Goal: Information Seeking & Learning: Learn about a topic

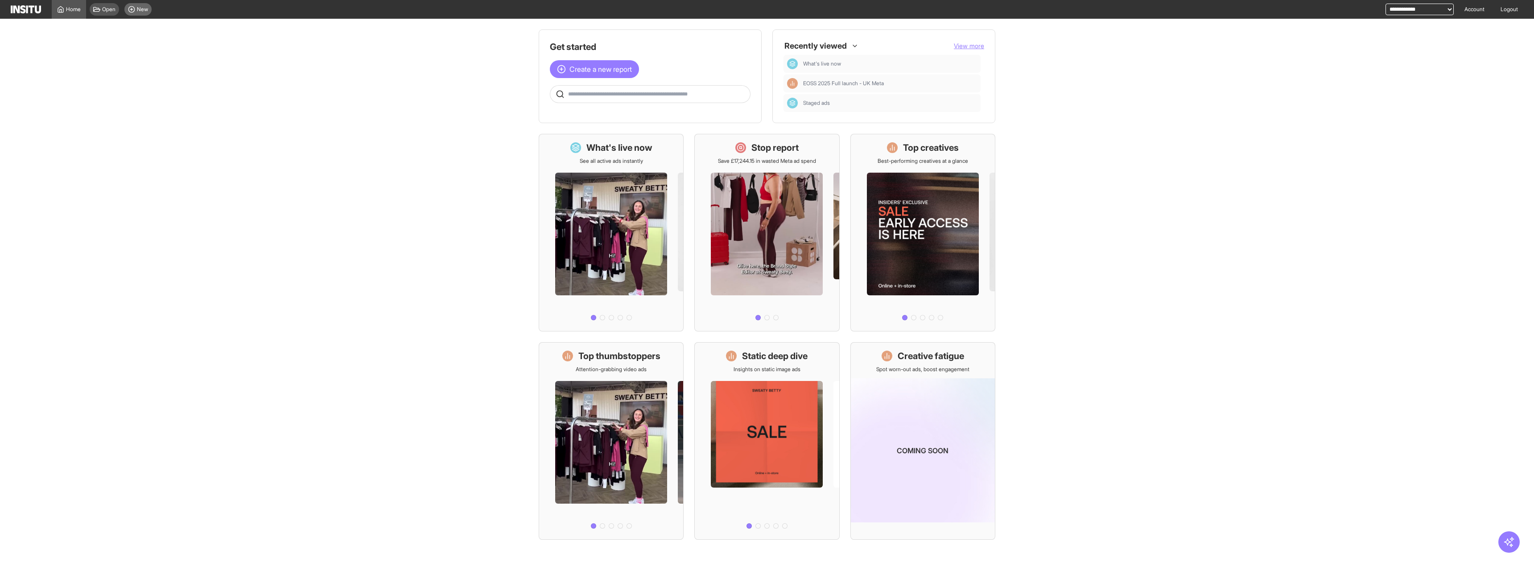
click at [137, 9] on span "New" at bounding box center [142, 9] width 11 height 7
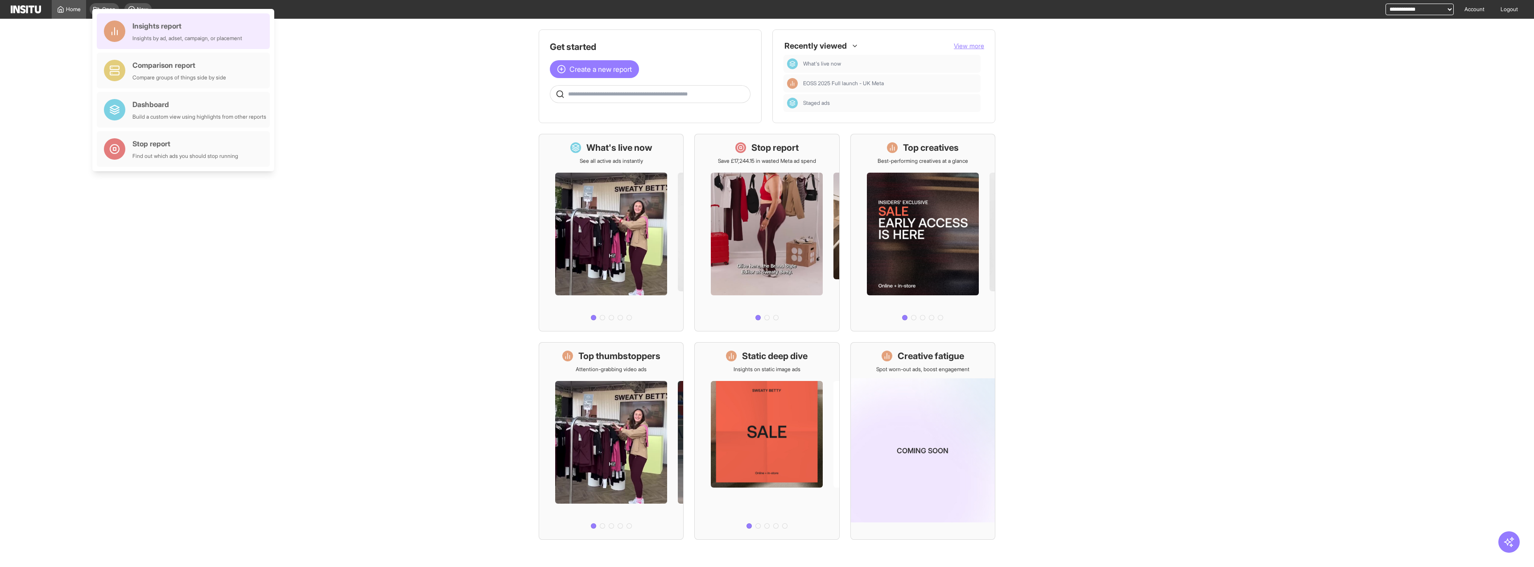
click at [190, 37] on div "Insights by ad, adset, campaign, or placement" at bounding box center [187, 38] width 110 height 7
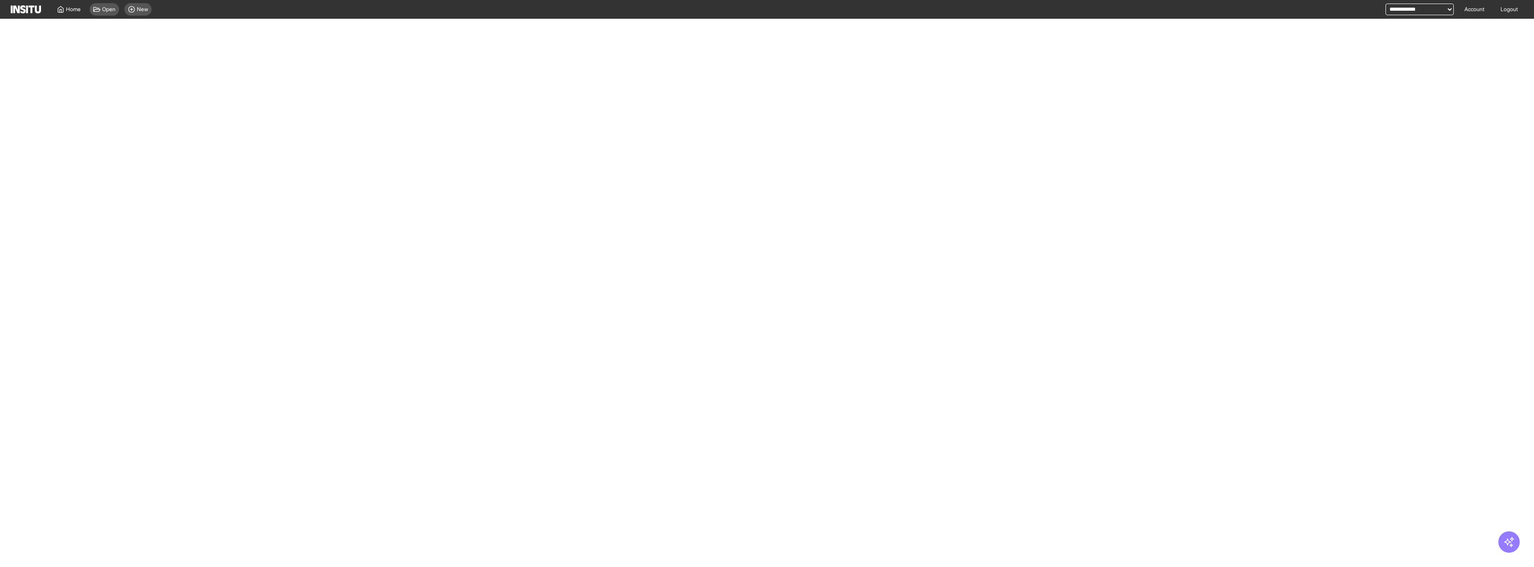
select select "**"
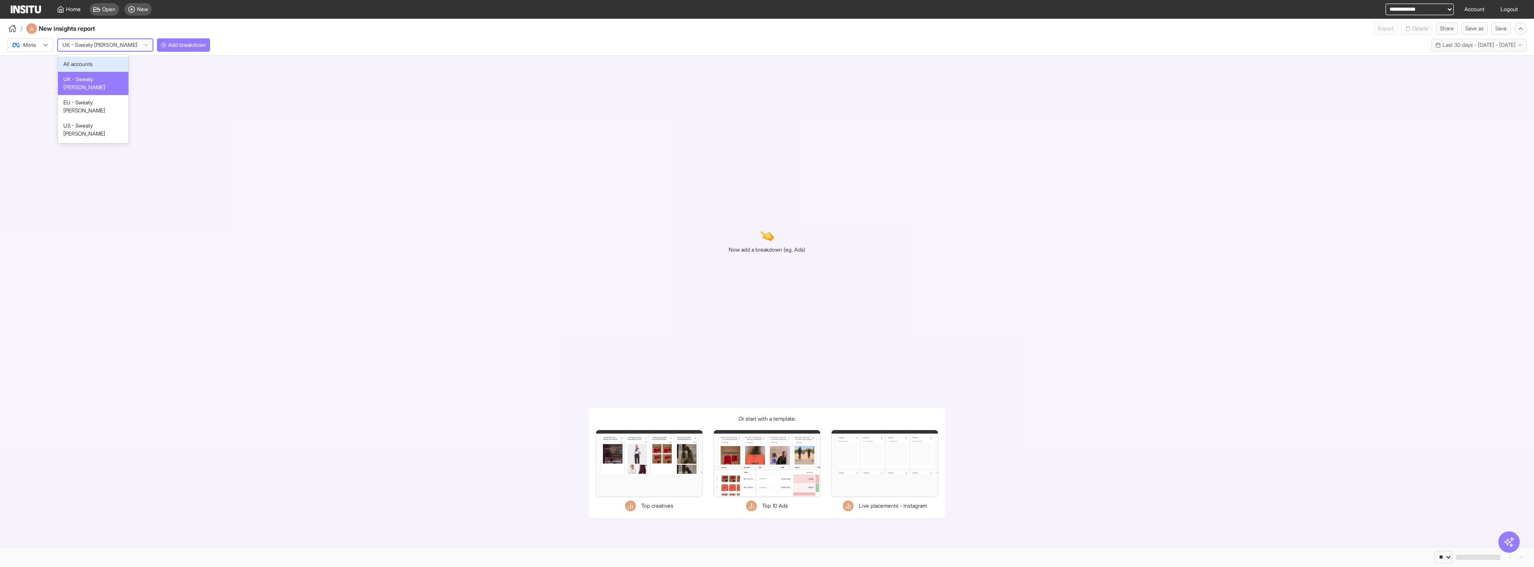
click at [144, 42] on icon at bounding box center [146, 44] width 5 height 5
click at [43, 44] on icon at bounding box center [45, 44] width 7 height 7
click at [39, 76] on span "TikTok" at bounding box center [31, 79] width 15 height 8
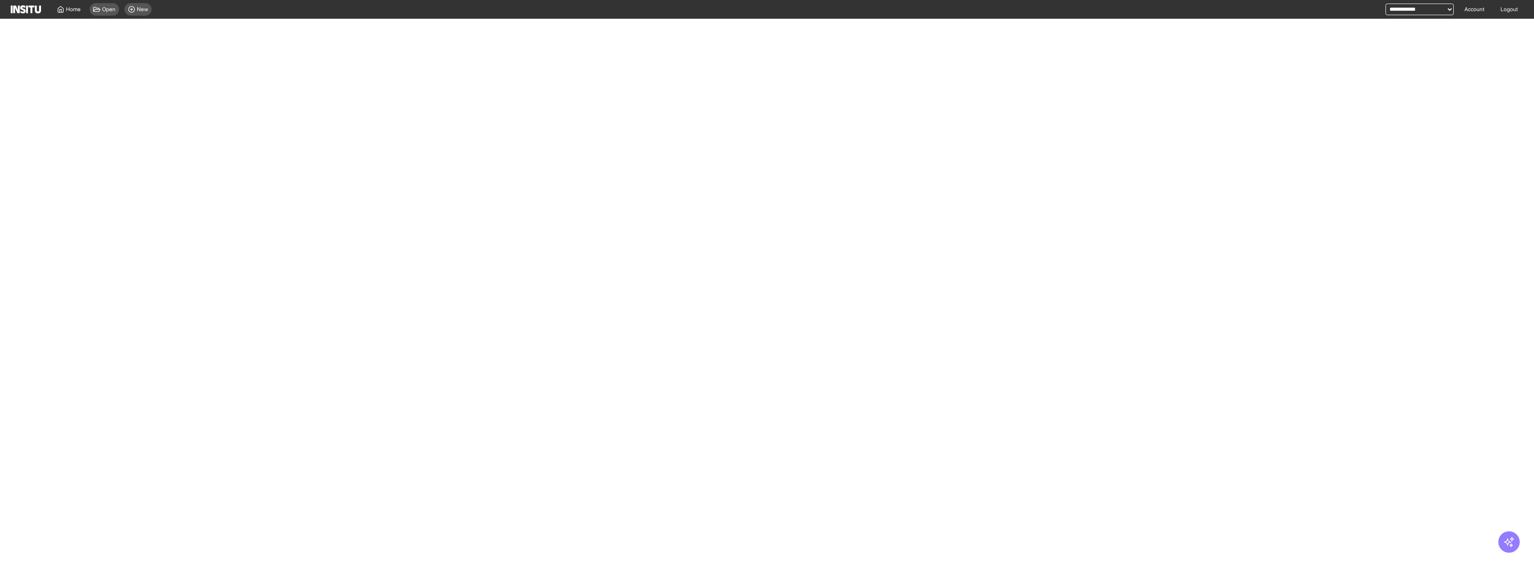
select select "**"
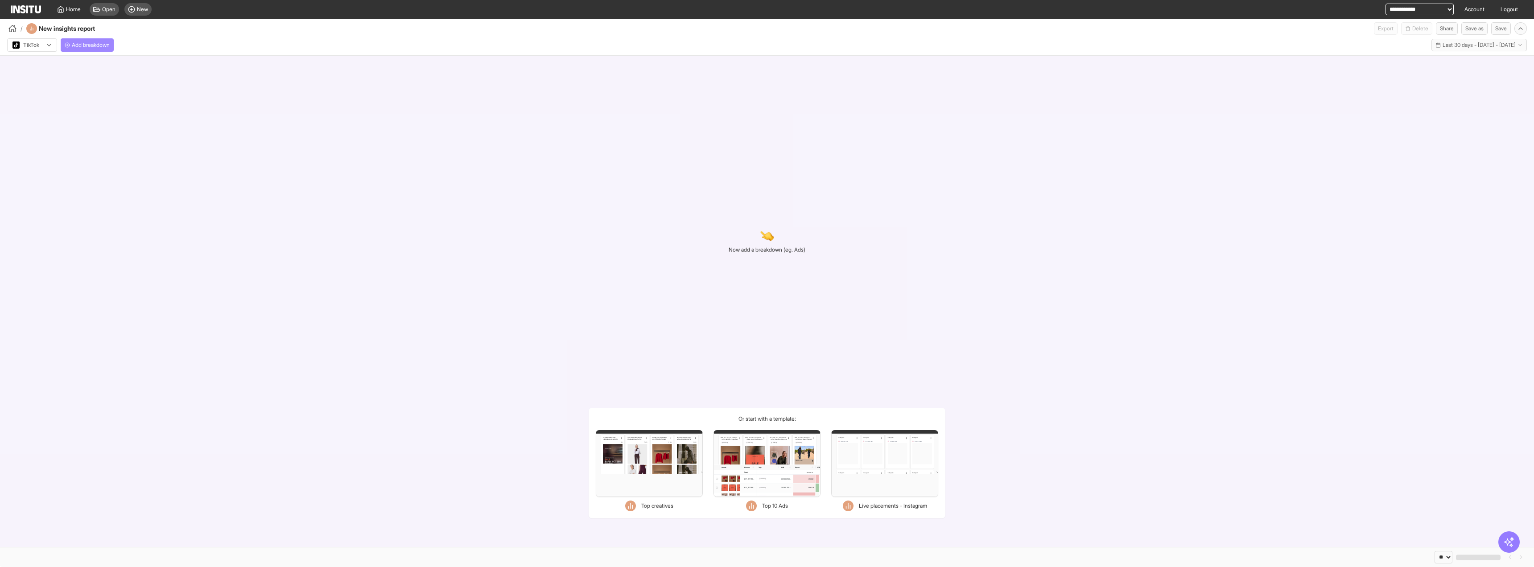
click at [76, 46] on span "Add breakdown" at bounding box center [91, 44] width 38 height 7
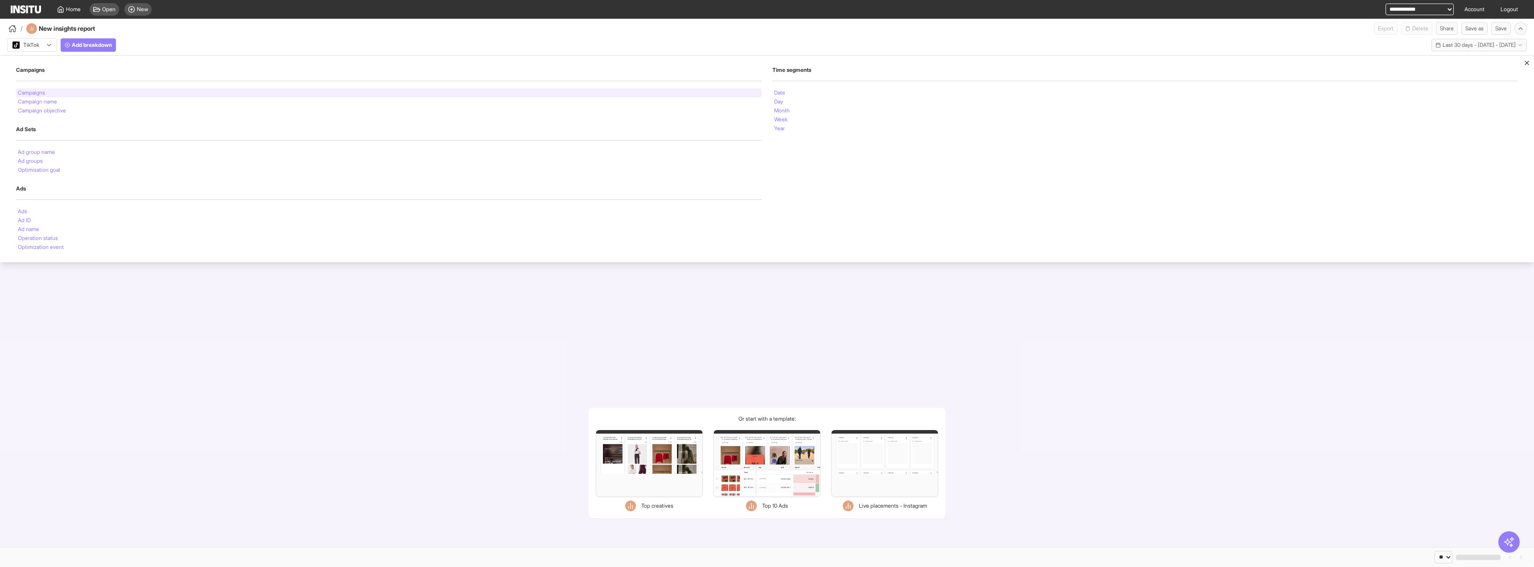
click at [38, 96] on div "Campaigns" at bounding box center [389, 92] width 746 height 9
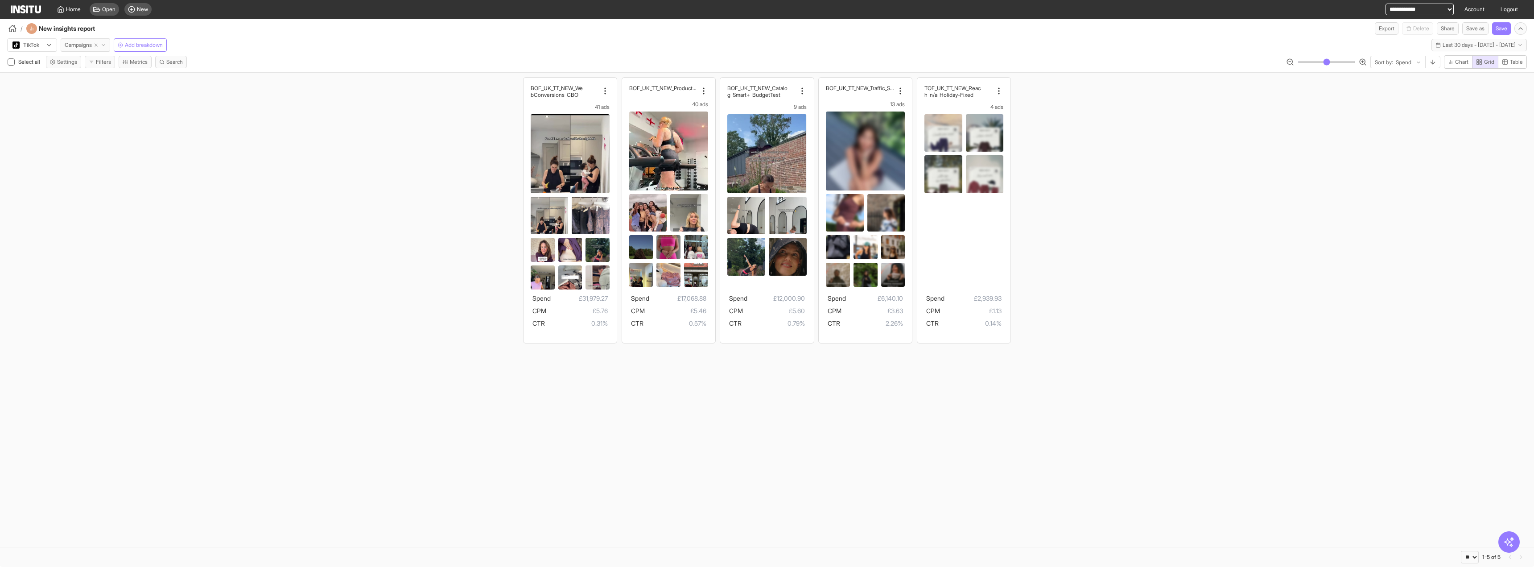
click at [110, 44] on button "Campaigns" at bounding box center [85, 44] width 49 height 13
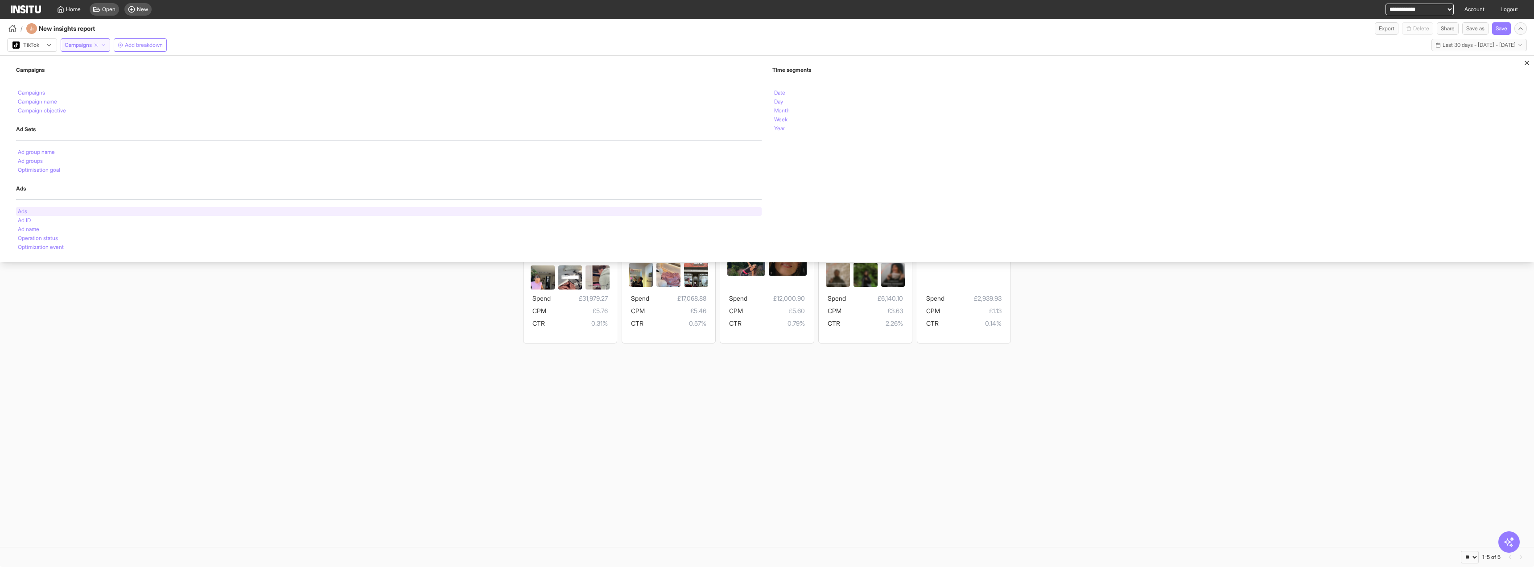
click at [42, 207] on div "Ads" at bounding box center [389, 211] width 746 height 9
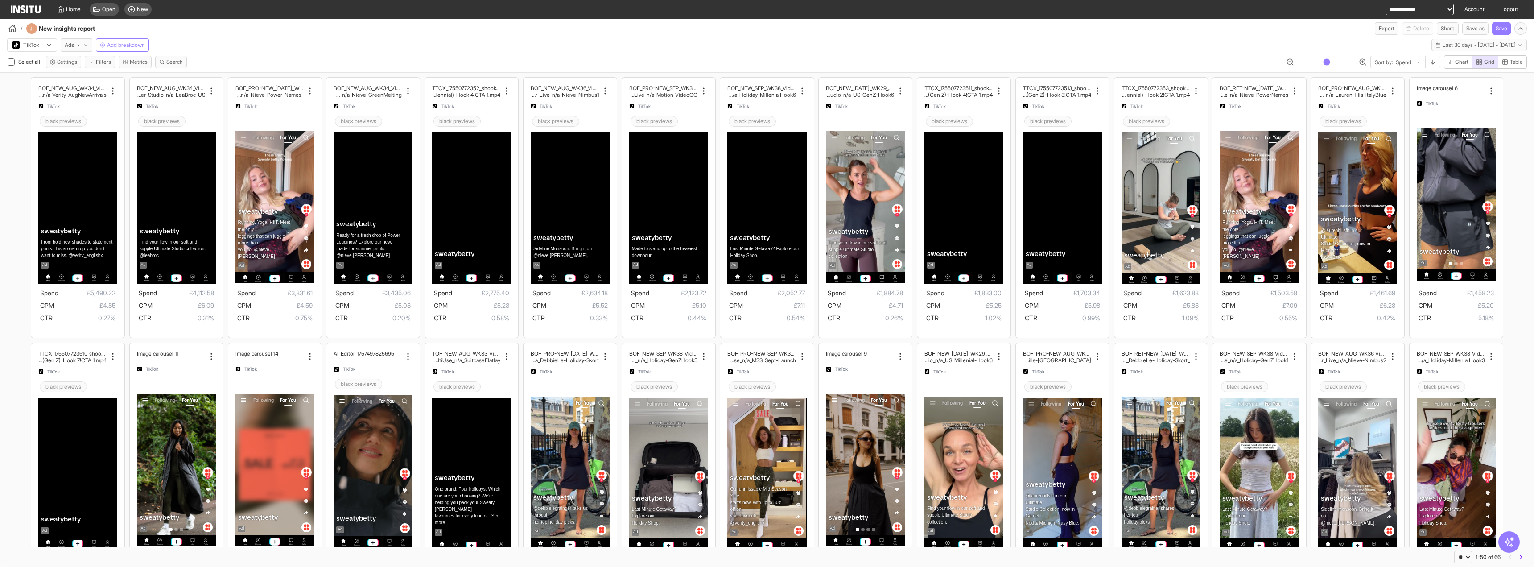
click at [669, 35] on div "TikTok Ads Add breakdown Last 30 days - [DATE] - [DATE] [DATE] - [DATE]" at bounding box center [767, 43] width 1534 height 17
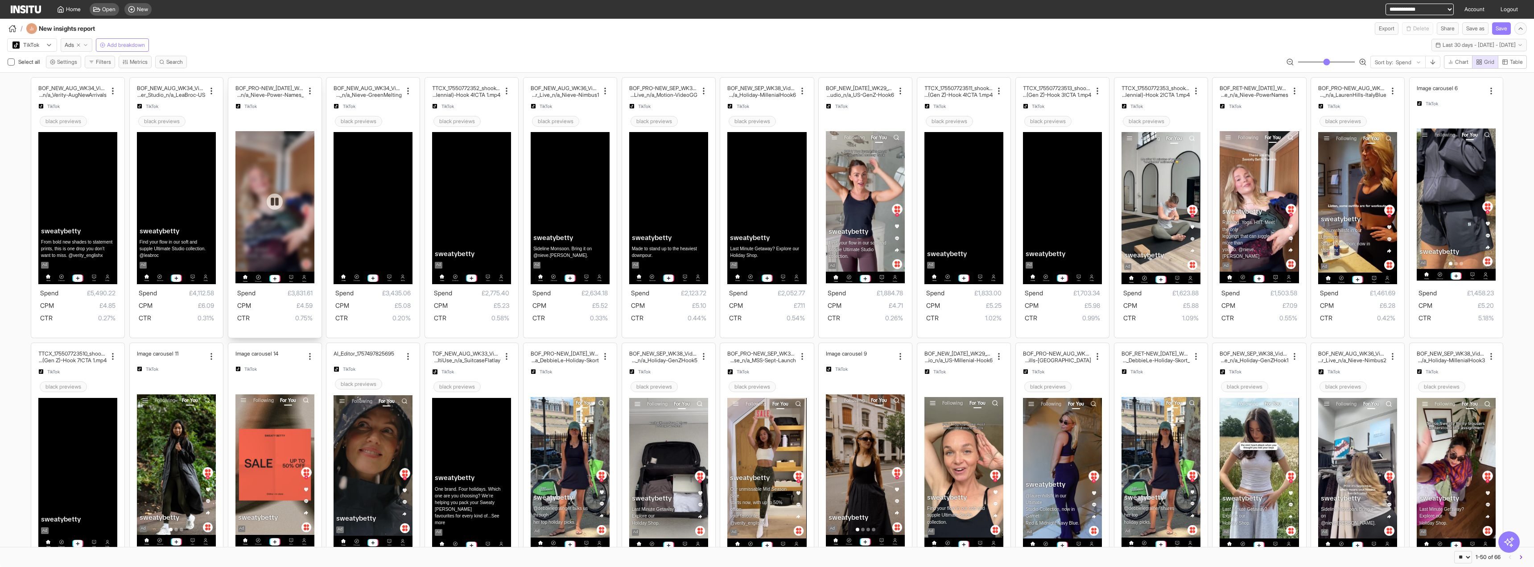
click at [263, 195] on div at bounding box center [274, 201] width 79 height 140
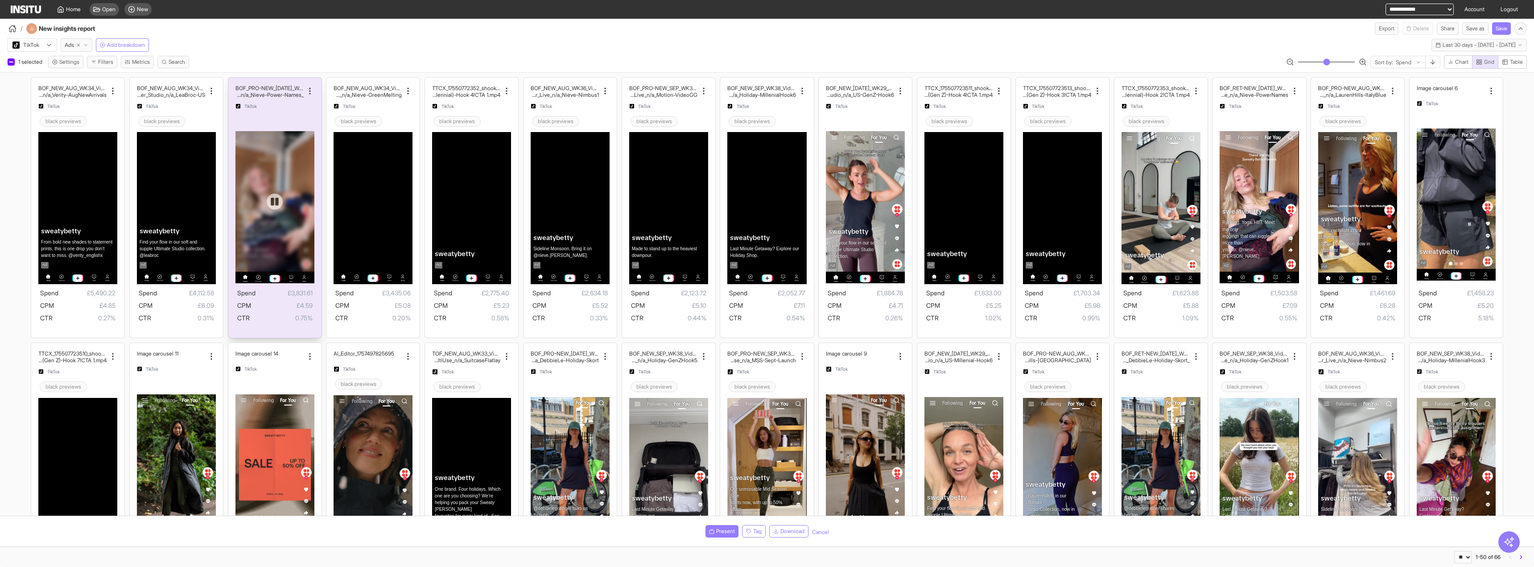
click at [271, 204] on icon at bounding box center [275, 202] width 8 height 8
click at [271, 204] on icon at bounding box center [275, 201] width 8 height 9
click at [207, 87] on icon at bounding box center [211, 91] width 9 height 9
click at [221, 115] on div "Copy name" at bounding box center [254, 111] width 93 height 14
click at [356, 42] on div "TikTok Ads Add breakdown Last 30 days - [DATE] - [DATE] [DATE] - [DATE]" at bounding box center [767, 43] width 1534 height 17
